Goal: Transaction & Acquisition: Book appointment/travel/reservation

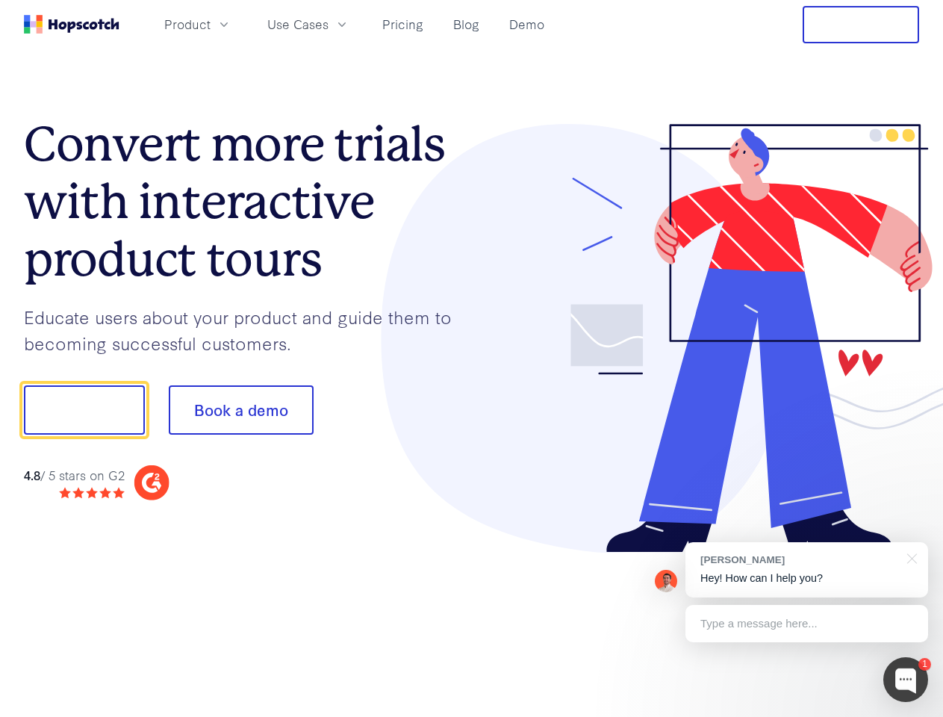
click at [472, 358] on div at bounding box center [696, 338] width 448 height 429
click at [211, 24] on span "Product" at bounding box center [187, 24] width 46 height 19
click at [329, 24] on span "Use Cases" at bounding box center [297, 24] width 61 height 19
click at [861, 25] on button "Free Trial" at bounding box center [861, 24] width 116 height 37
click at [84, 410] on button "Show me!" at bounding box center [84, 409] width 121 height 49
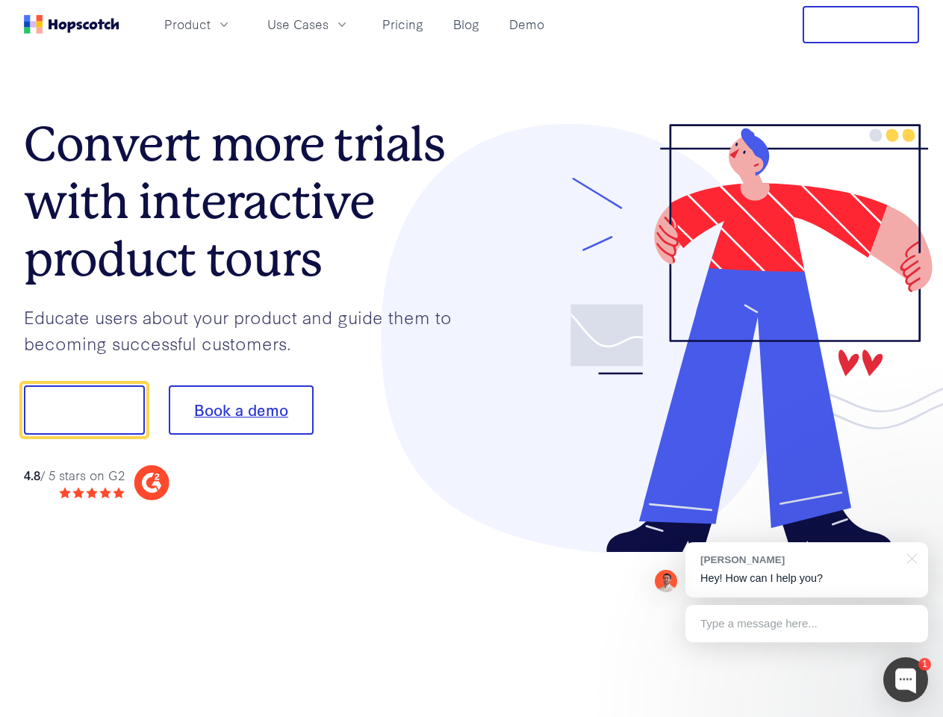
click at [240, 410] on button "Book a demo" at bounding box center [241, 409] width 145 height 49
click at [906, 679] on div at bounding box center [905, 679] width 45 height 45
click at [806, 570] on div "[PERSON_NAME] Hey! How can I help you?" at bounding box center [806, 569] width 243 height 55
click at [909, 557] on div at bounding box center [788, 408] width 280 height 498
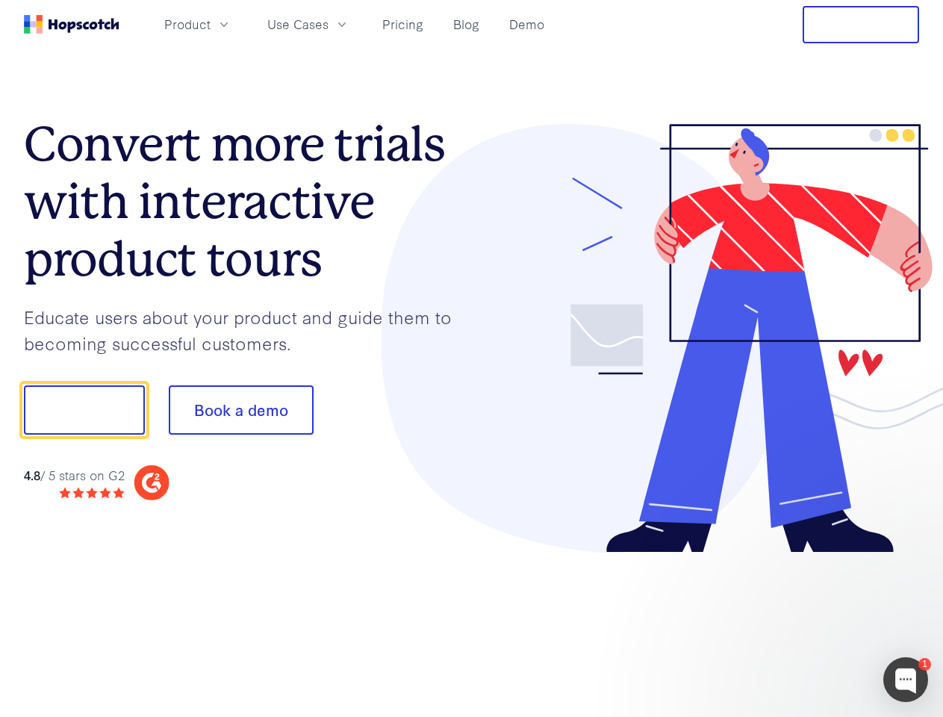
click at [806, 623] on div at bounding box center [788, 508] width 280 height 298
